Goal: Information Seeking & Learning: Learn about a topic

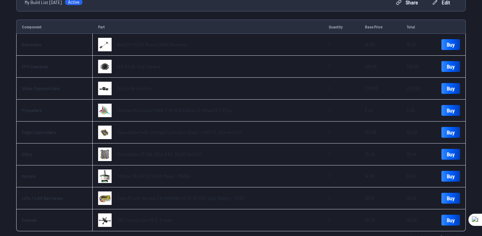
scroll to position [71, 0]
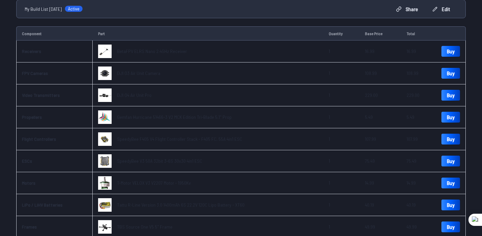
click at [159, 53] on span "BetaFPV ELRS Nano 2.4GHz Receiver" at bounding box center [152, 51] width 70 height 6
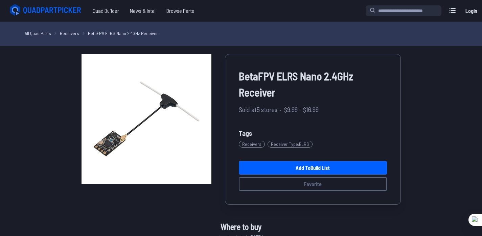
scroll to position [71, 0]
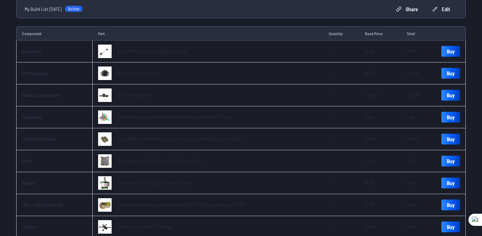
click at [143, 162] on span "SpeedyBee V3 50A 32bit 3-6S 30x30 4in1 ESC" at bounding box center [159, 161] width 85 height 6
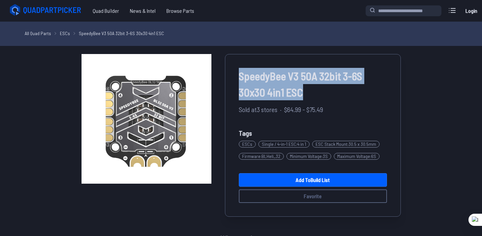
drag, startPoint x: 239, startPoint y: 74, endPoint x: 309, endPoint y: 94, distance: 73.1
click at [309, 94] on span "SpeedyBee V3 50A 32bit 3-6S 30x30 4in1 ESC" at bounding box center [313, 84] width 148 height 32
copy span "SpeedyBee V3 50A 32bit 3-6S 30x30 4in1 ESC"
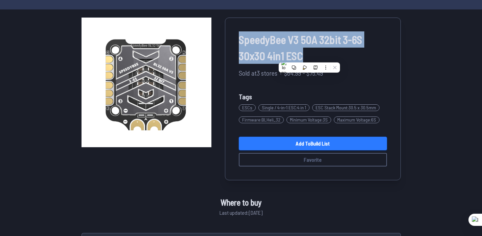
scroll to position [41, 0]
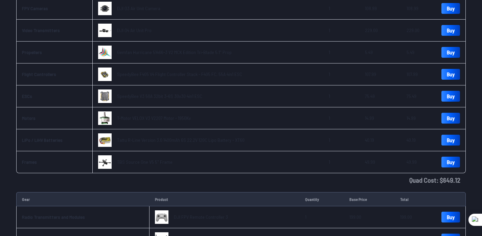
scroll to position [193, 0]
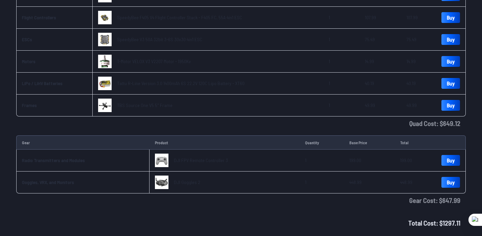
click at [148, 19] on span "SpeedyBee F405 V4 Flight Controller Stack - F405 FC, 55A 4in1 ESC" at bounding box center [179, 18] width 125 height 6
click at [146, 18] on span "SpeedyBee F405 V4 Flight Controller Stack - F405 FC, 55A 4in1 ESC" at bounding box center [179, 18] width 125 height 6
